Goal: Navigation & Orientation: Find specific page/section

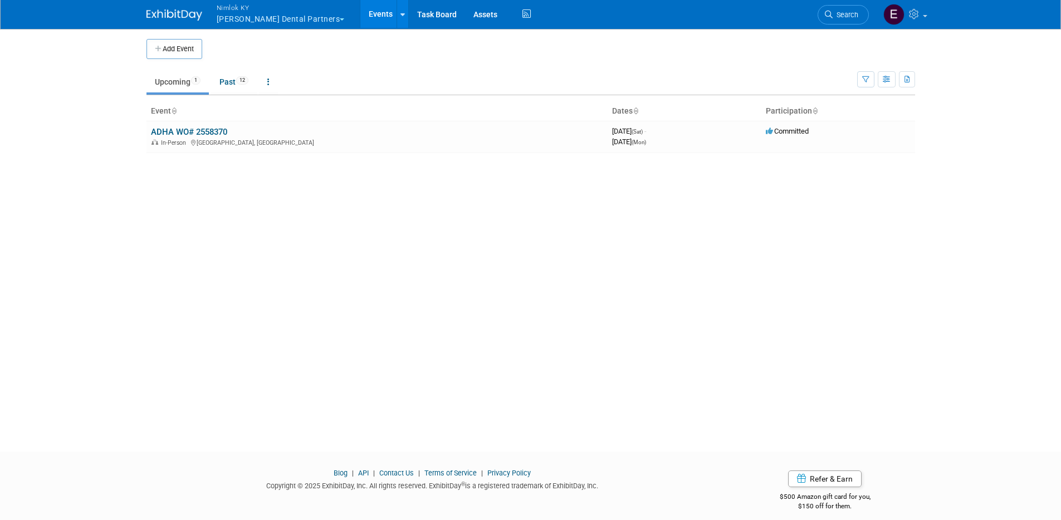
click at [241, 18] on button "Nimlok [PERSON_NAME] Dental Partners" at bounding box center [286, 14] width 143 height 29
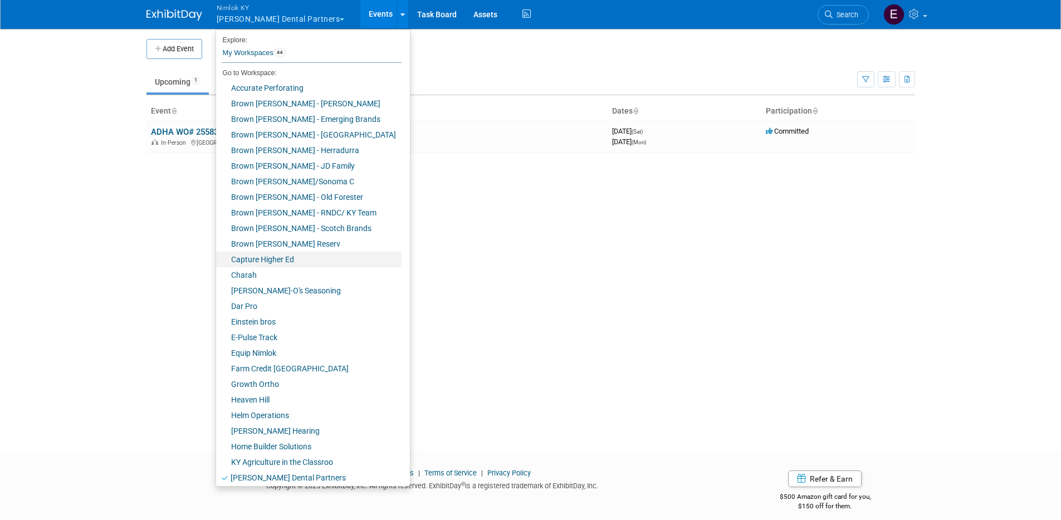
click at [276, 262] on link "Capture Higher Ed" at bounding box center [308, 260] width 185 height 16
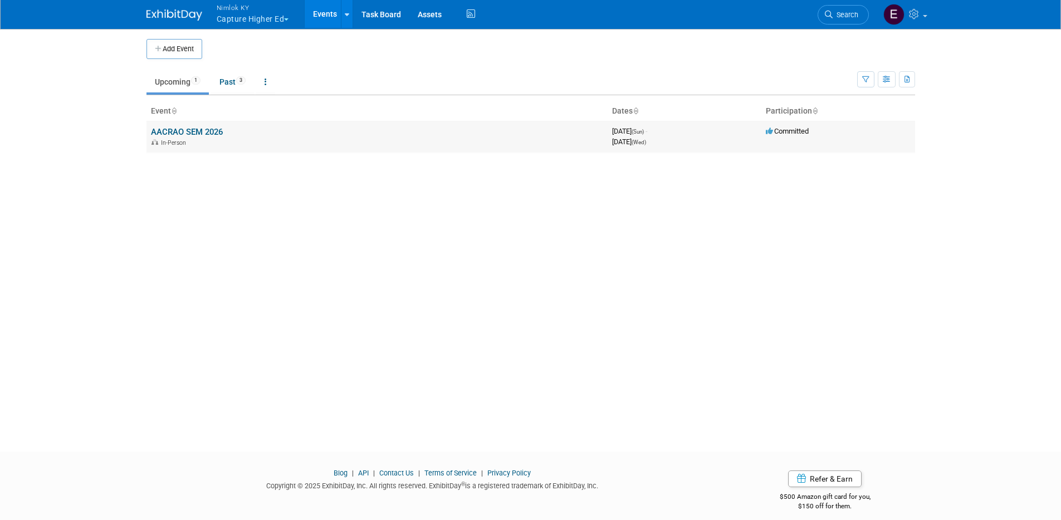
click at [203, 134] on link "AACRAO SEM 2026" at bounding box center [187, 132] width 72 height 10
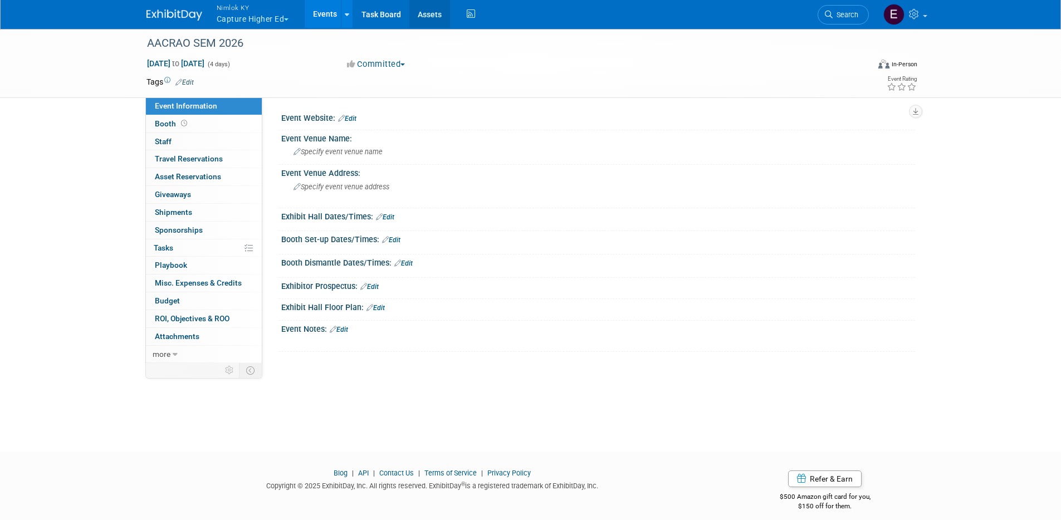
click at [432, 18] on link "Assets" at bounding box center [429, 14] width 41 height 28
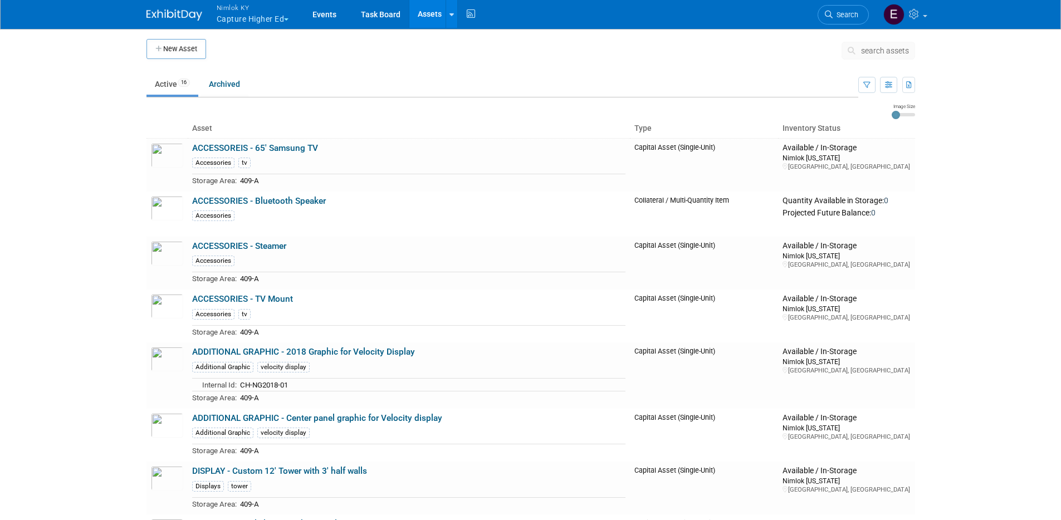
click at [52, 271] on body "Nimlok KY Capture Higher Ed Explore: My Workspaces 44 Go to Workspace: Accurate…" at bounding box center [530, 260] width 1061 height 520
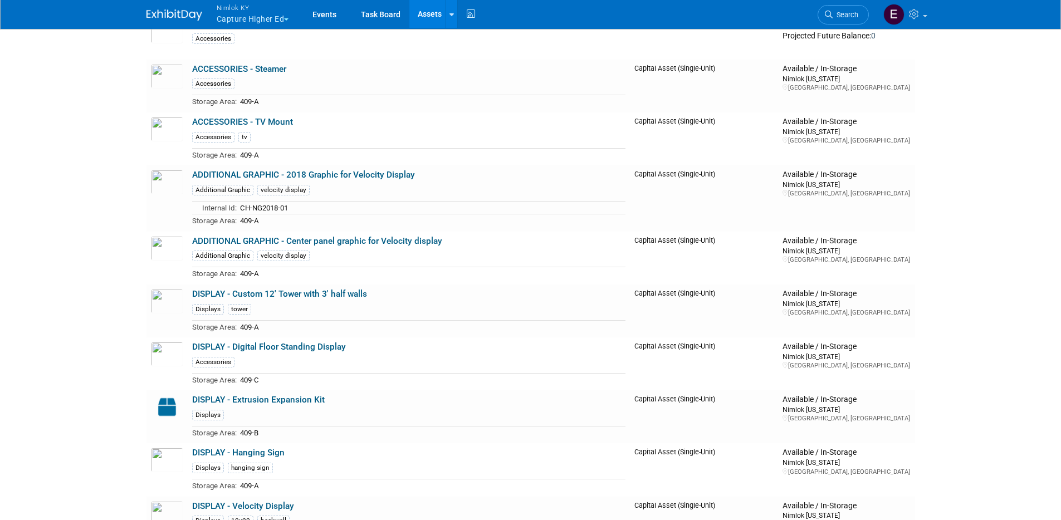
scroll to position [7, 0]
